Goal: Transaction & Acquisition: Purchase product/service

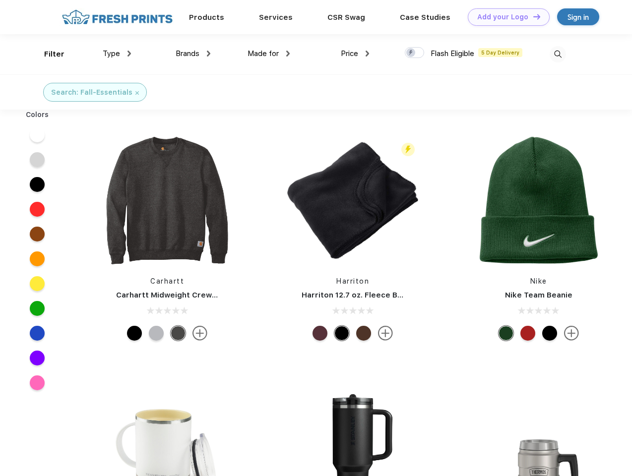
scroll to position [0, 0]
click at [505, 17] on link "Add your Logo Design Tool" at bounding box center [509, 16] width 82 height 17
click at [0, 0] on div "Design Tool" at bounding box center [0, 0] width 0 height 0
click at [533, 16] on link "Add your Logo Design Tool" at bounding box center [509, 16] width 82 height 17
click at [48, 54] on div "Filter" at bounding box center [54, 54] width 20 height 11
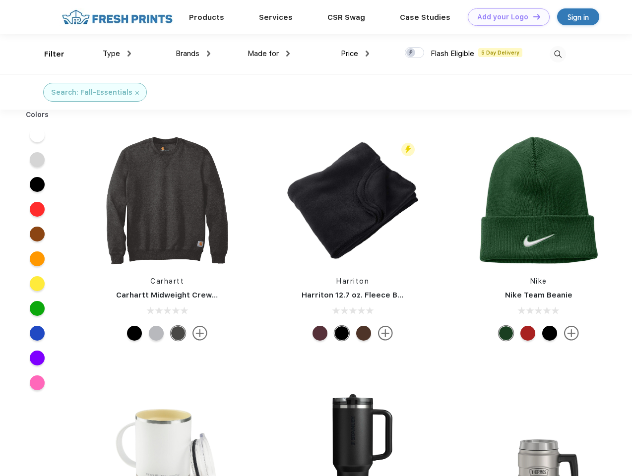
click at [117, 54] on span "Type" at bounding box center [111, 53] width 17 height 9
click at [193, 54] on span "Brands" at bounding box center [188, 53] width 24 height 9
click at [269, 54] on span "Made for" at bounding box center [263, 53] width 31 height 9
click at [355, 54] on span "Price" at bounding box center [349, 53] width 17 height 9
click at [415, 53] on div at bounding box center [414, 52] width 19 height 11
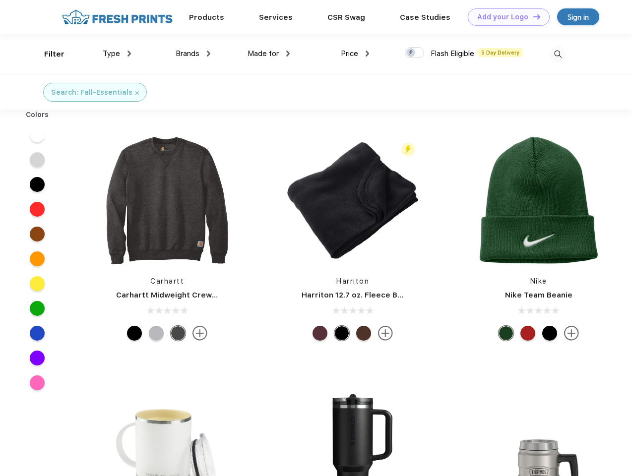
click at [411, 53] on input "checkbox" at bounding box center [408, 50] width 6 height 6
click at [558, 54] on img at bounding box center [558, 54] width 16 height 16
